Goal: Check status: Check status

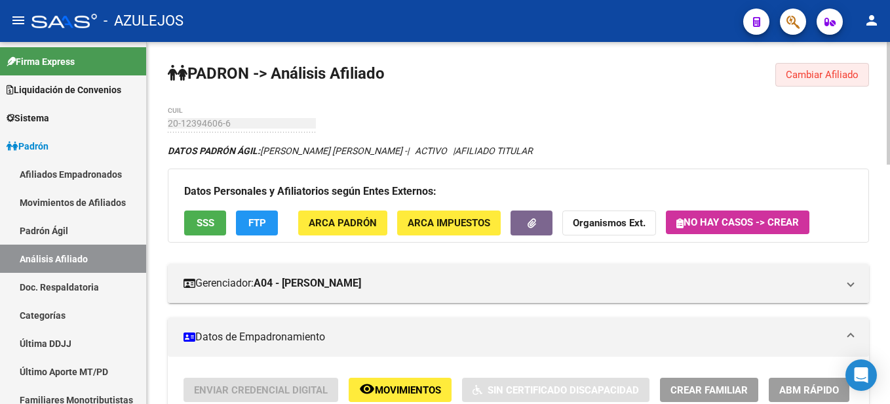
click at [817, 82] on button "Cambiar Afiliado" at bounding box center [822, 75] width 94 height 24
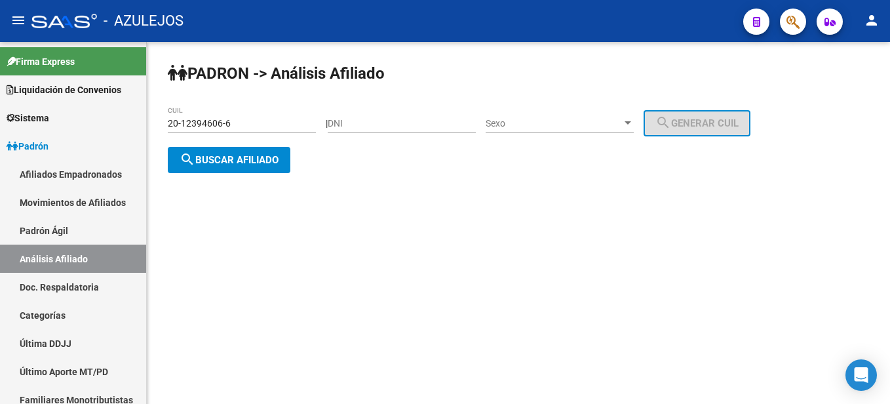
click at [426, 119] on input "DNI" at bounding box center [402, 123] width 148 height 11
paste input "36067498"
type input "36067498"
click at [523, 125] on span "Sexo" at bounding box center [553, 123] width 136 height 11
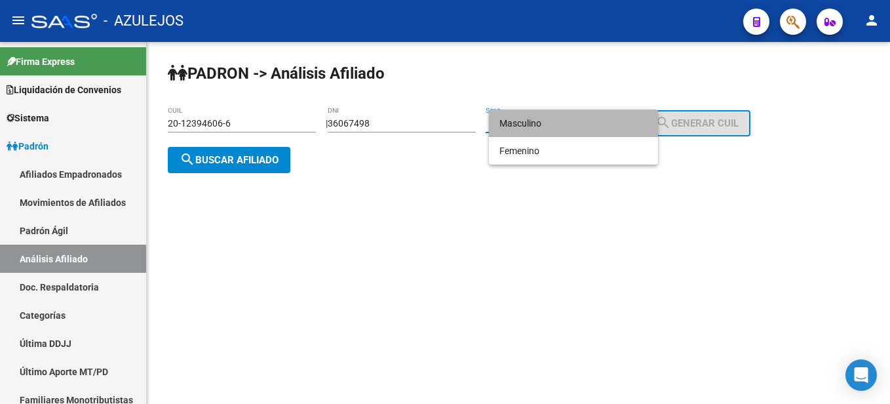
click at [521, 126] on span "Masculino" at bounding box center [573, 123] width 148 height 28
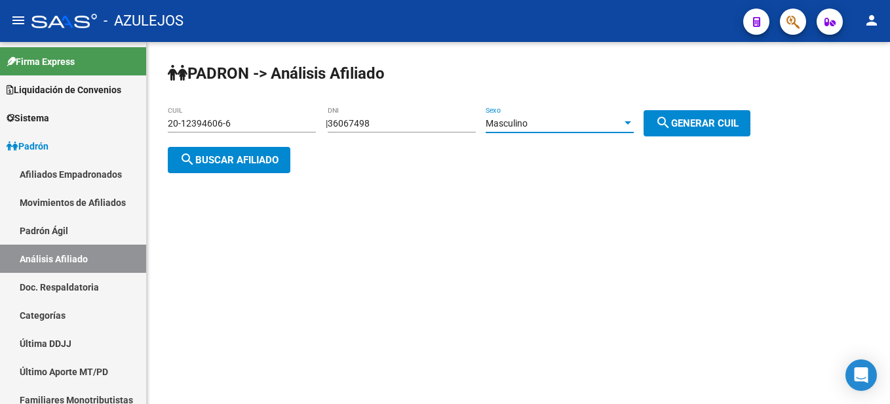
click at [671, 120] on mat-icon "search" at bounding box center [663, 123] width 16 height 16
type input "20-36067498-4"
click at [212, 160] on span "search Buscar afiliado" at bounding box center [229, 160] width 99 height 12
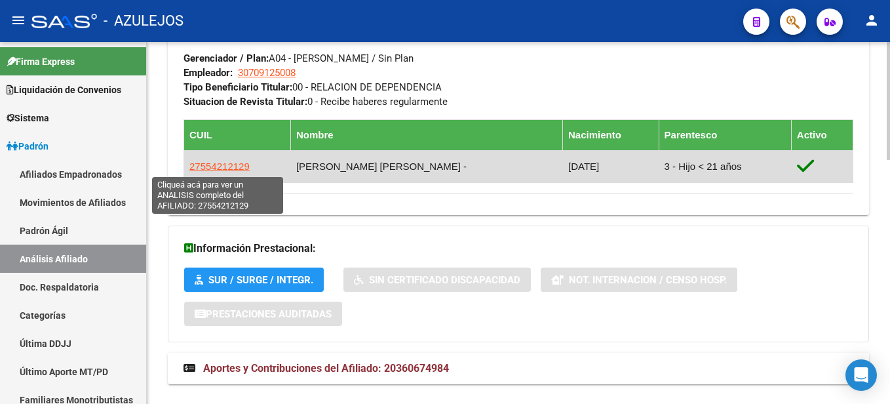
scroll to position [747, 0]
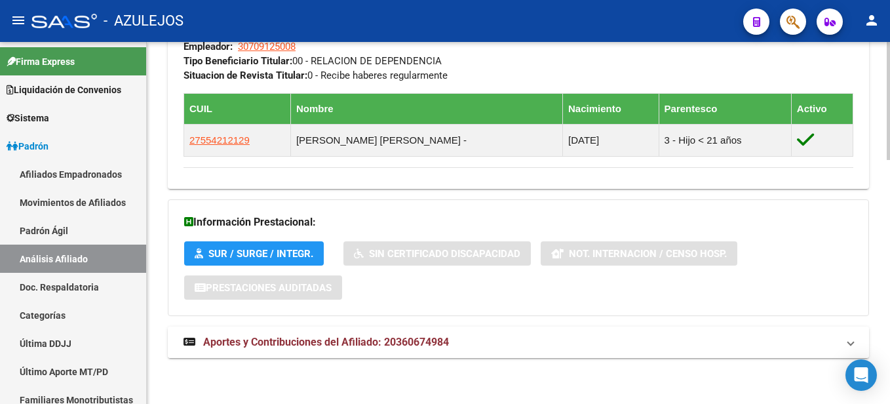
click at [305, 344] on span "Aportes y Contribuciones del Afiliado: 20360674984" at bounding box center [326, 341] width 246 height 12
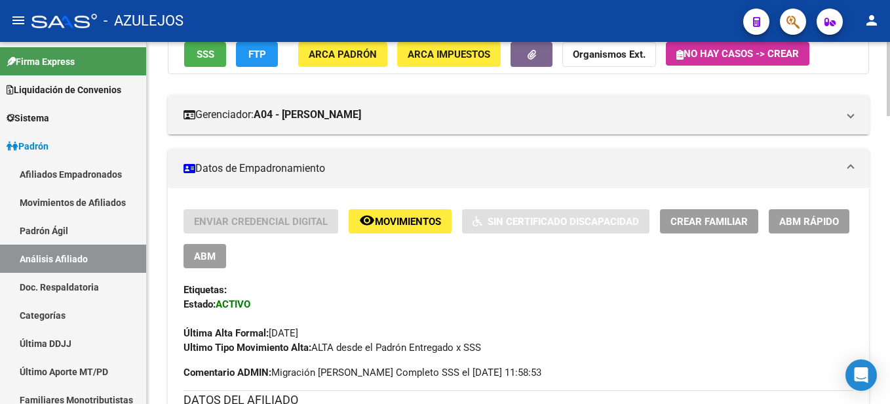
scroll to position [0, 0]
